Goal: Navigation & Orientation: Find specific page/section

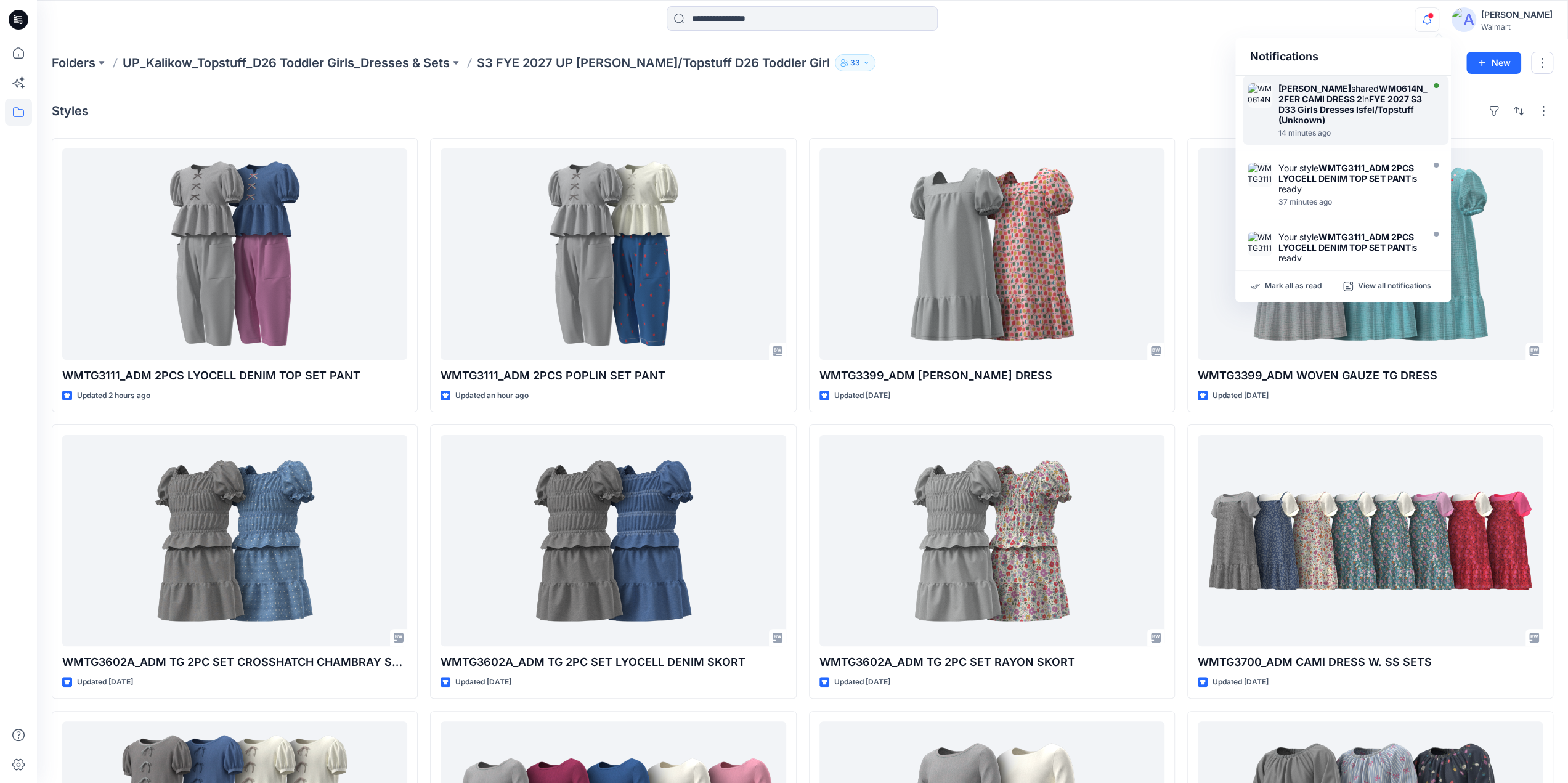
click at [1370, 98] on strong "WM0614N_2FER CAMI DRESS 2" at bounding box center [1352, 93] width 149 height 21
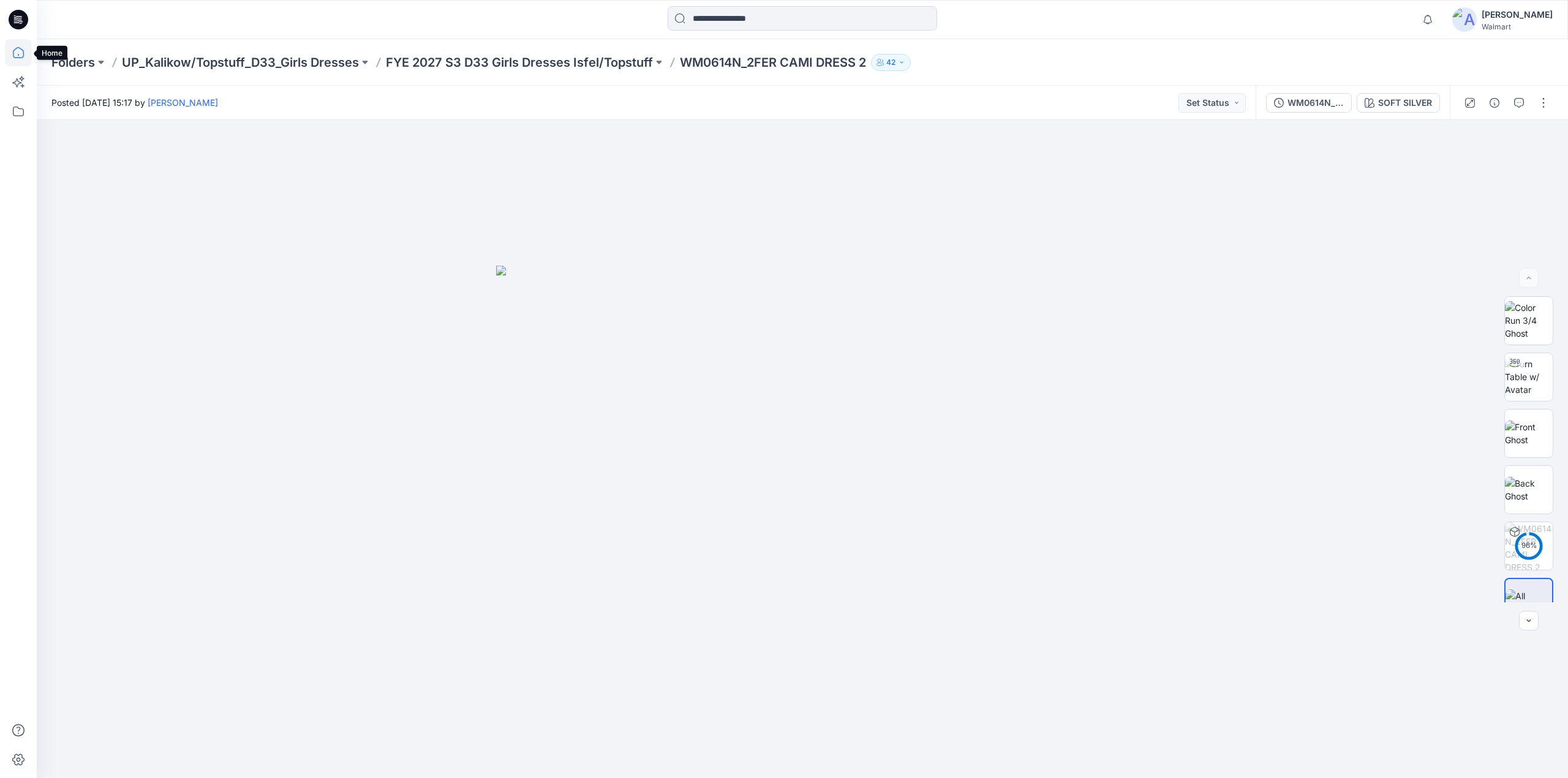
click at [23, 51] on icon at bounding box center [18, 53] width 11 height 11
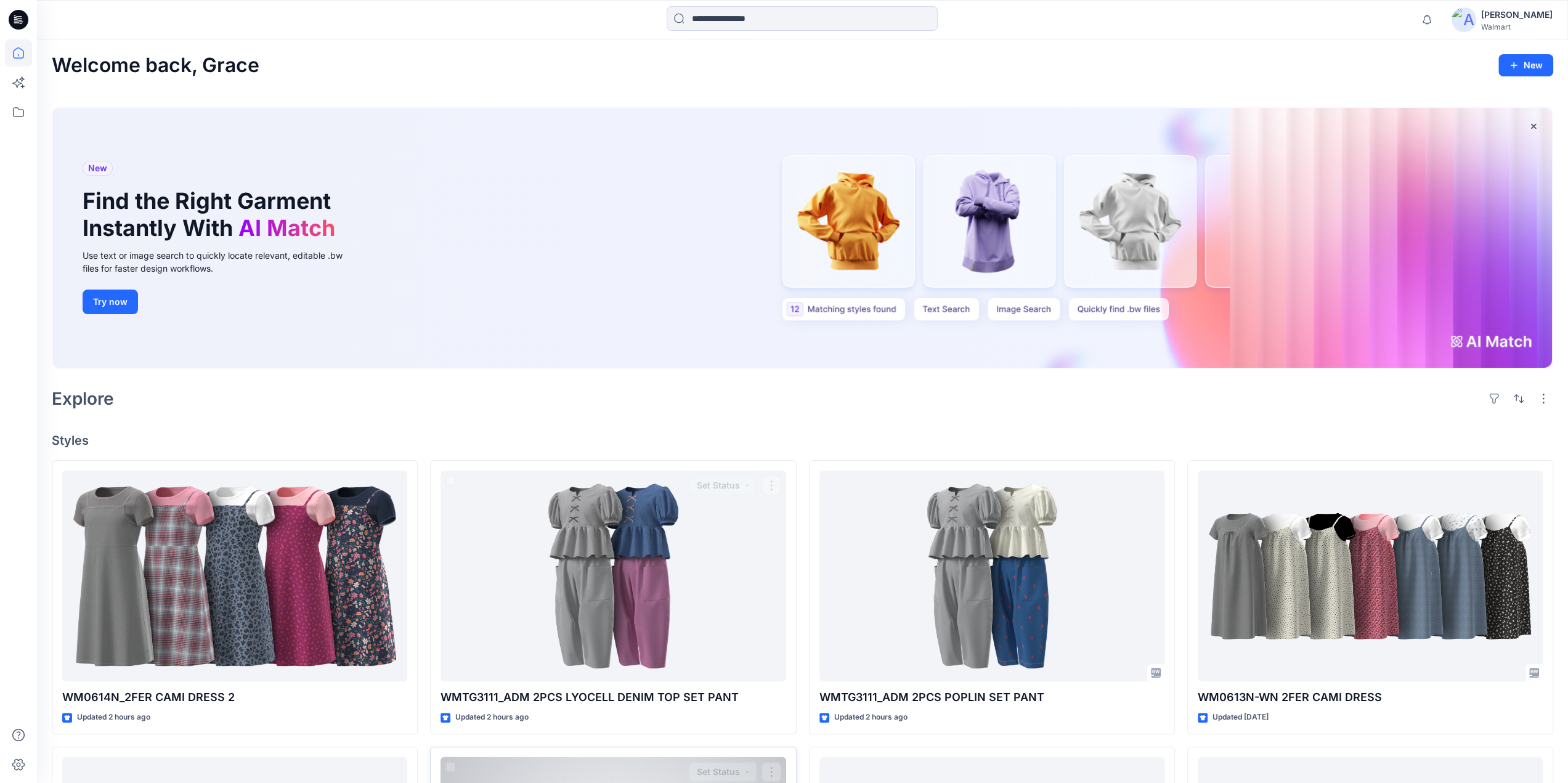
scroll to position [583, 0]
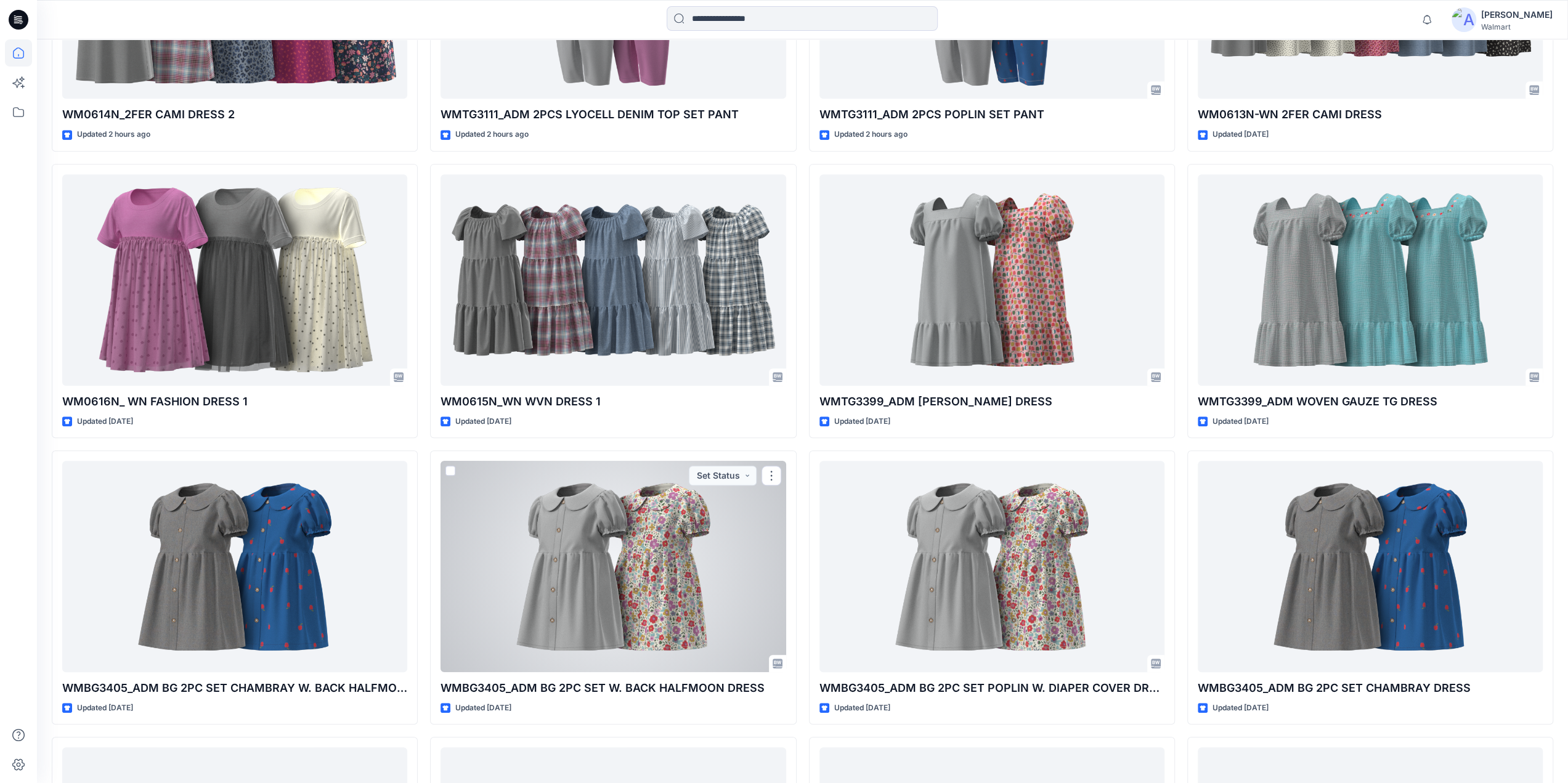
click at [646, 563] on div at bounding box center [612, 566] width 345 height 211
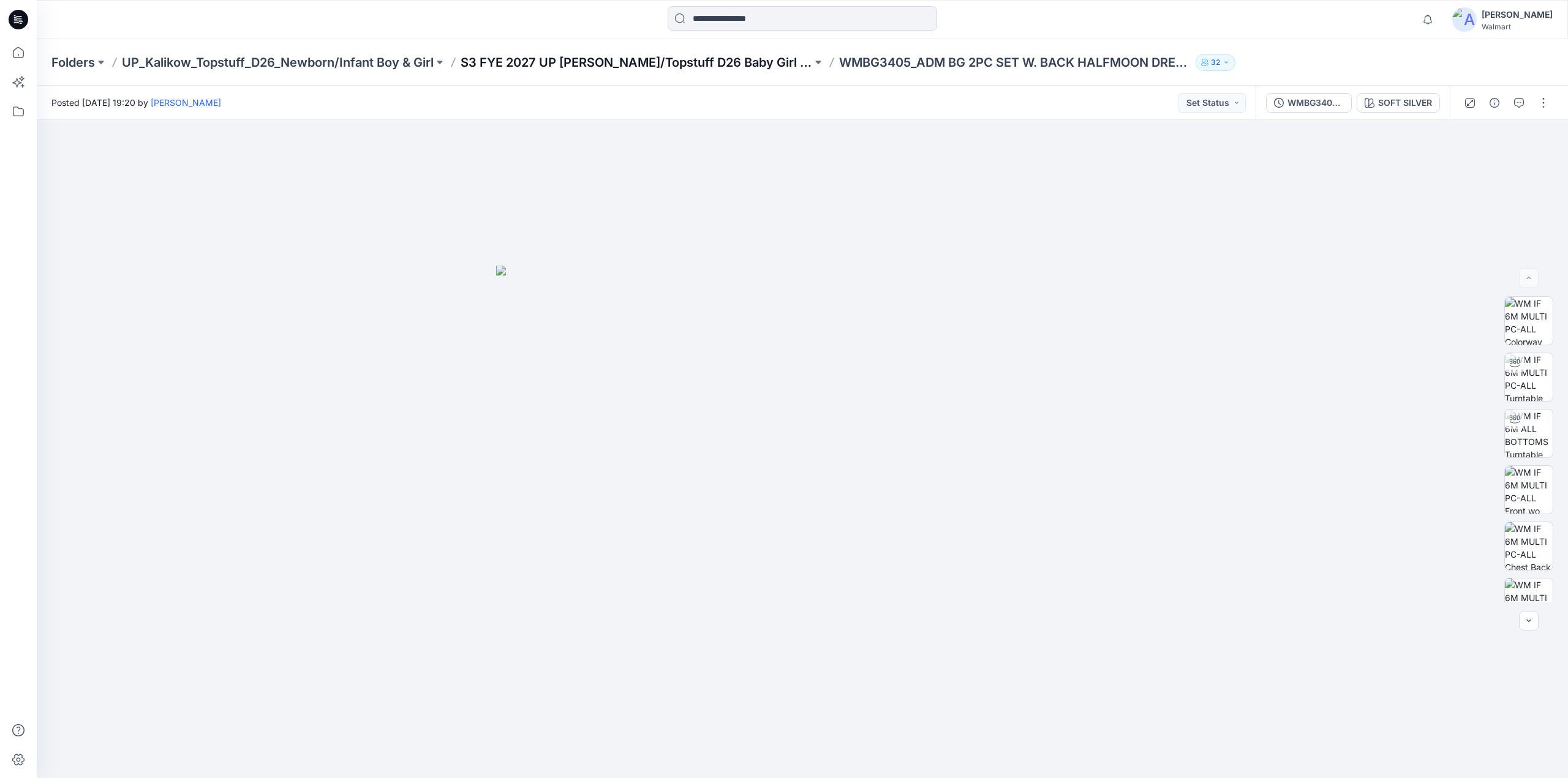
click at [591, 62] on p "S3 FYE 2027 UP [PERSON_NAME]/Topstuff D26 Baby Girl & Boy" at bounding box center [637, 63] width 352 height 17
